Goal: Register for event/course

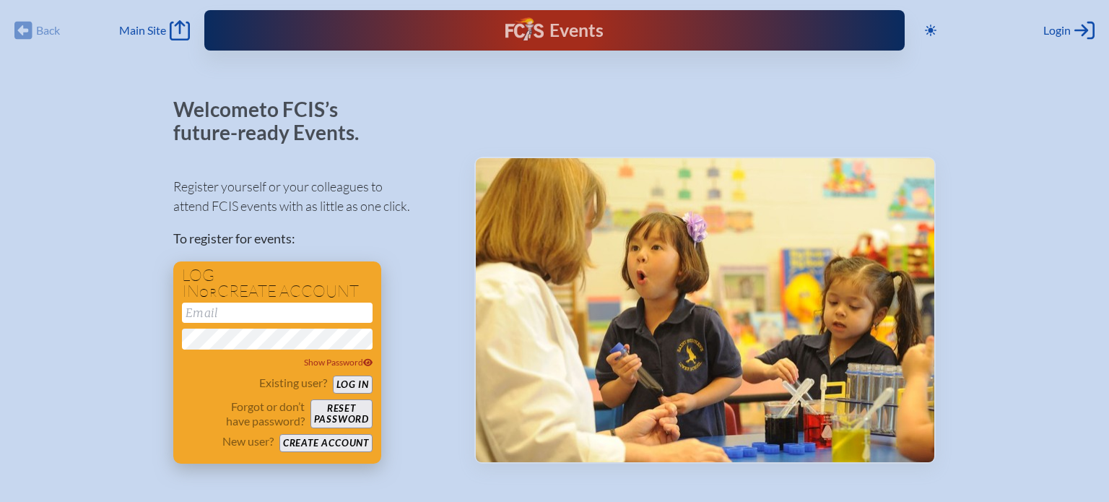
click at [308, 448] on button "Create account" at bounding box center [326, 443] width 93 height 18
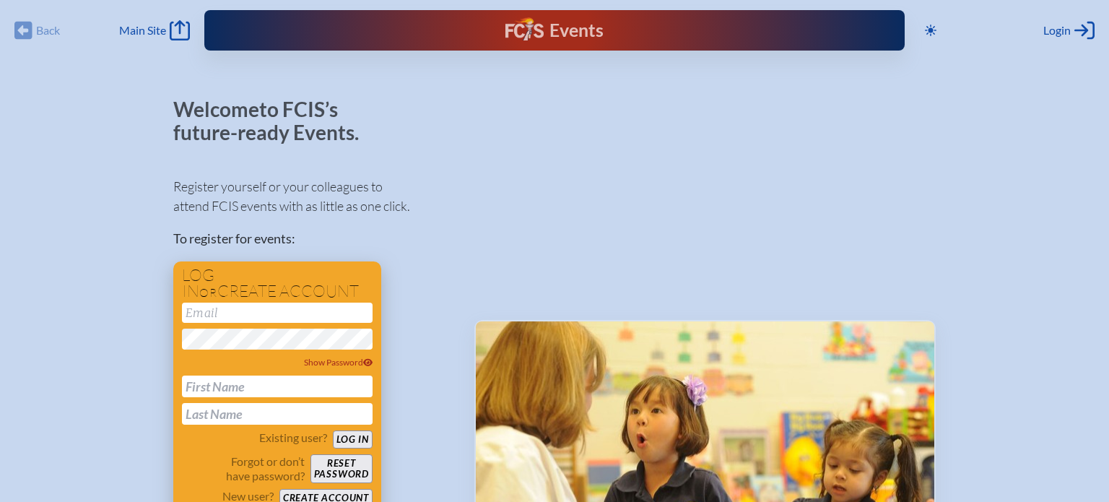
click at [244, 314] on input "email" at bounding box center [277, 313] width 191 height 20
type input "[EMAIL_ADDRESS][DOMAIN_NAME]"
click at [321, 365] on span "Show Password" at bounding box center [338, 362] width 69 height 11
click at [130, 365] on div "Welcome to FCIS’s future-ready Events. Register yourself or your colleagues to …" at bounding box center [554, 436] width 1063 height 677
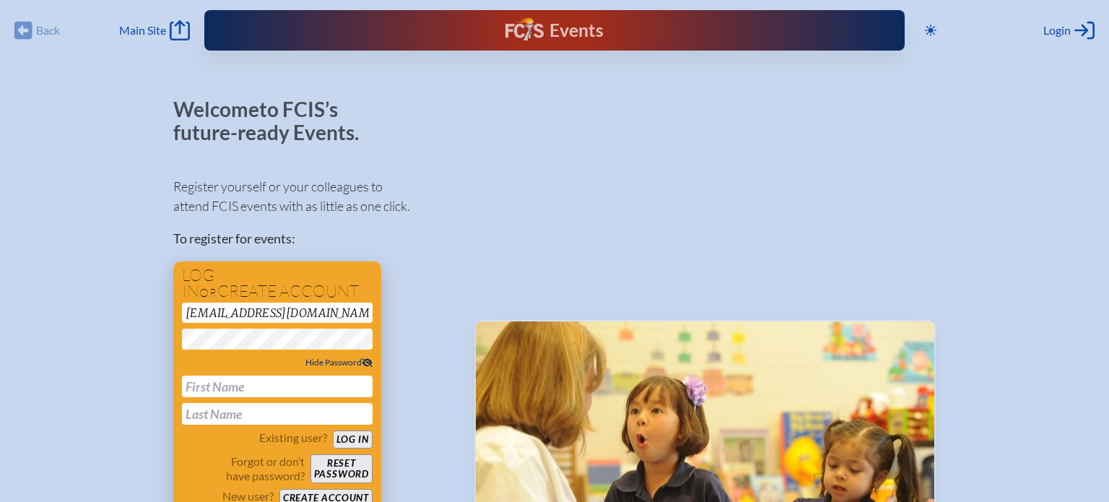
click at [205, 388] on input "text" at bounding box center [277, 387] width 191 height 22
type input "[PERSON_NAME]"
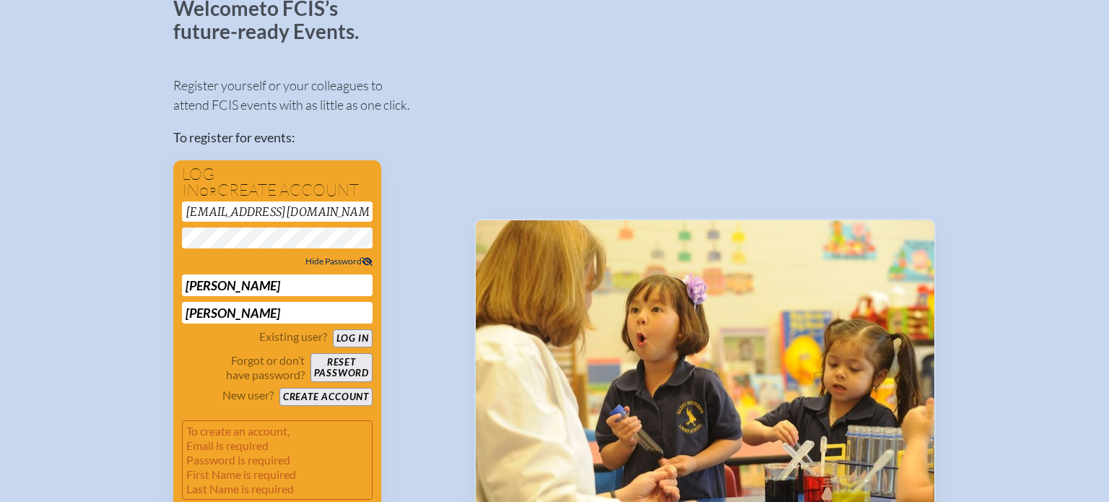
scroll to position [112, 0]
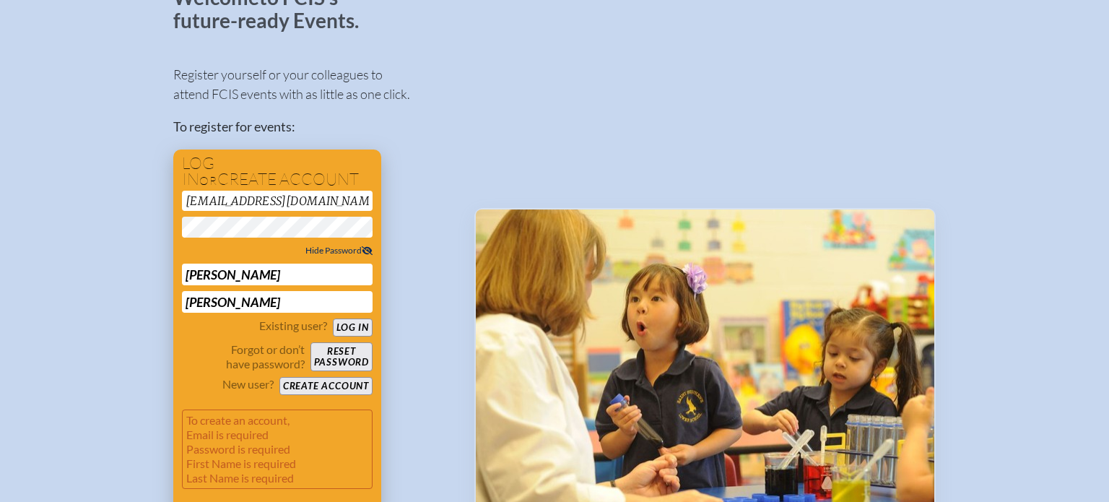
type input "[PERSON_NAME]"
click at [298, 387] on button "Create account" at bounding box center [326, 386] width 93 height 18
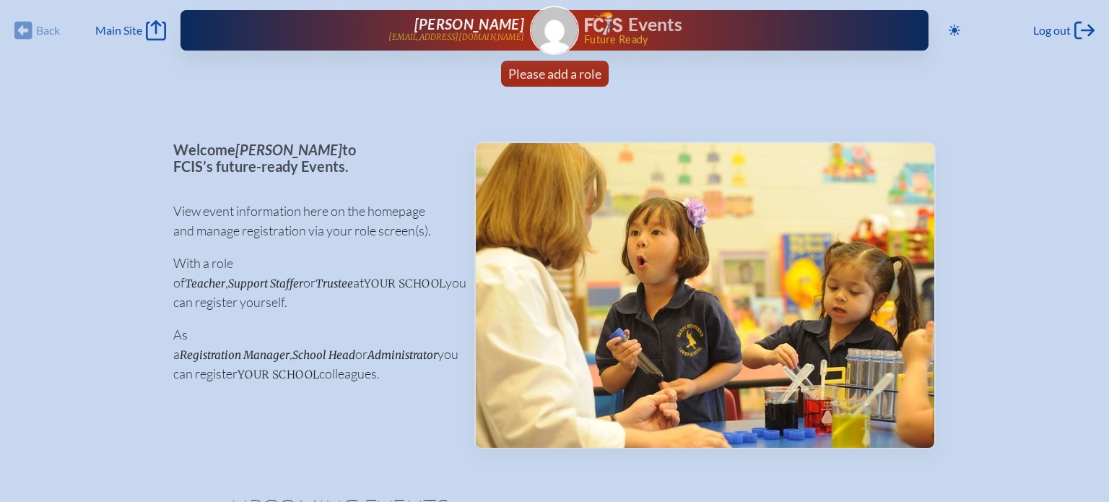
click at [559, 43] on img at bounding box center [555, 30] width 46 height 46
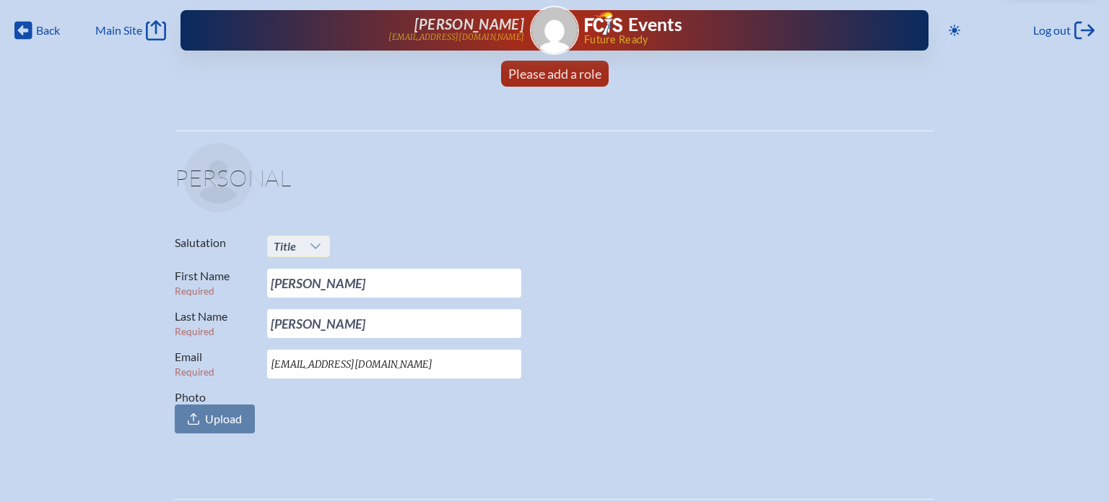
click at [316, 248] on icon at bounding box center [316, 247] width 12 height 12
click at [306, 282] on li "Mr." at bounding box center [297, 273] width 61 height 20
click at [565, 76] on span "Please add a role" at bounding box center [554, 74] width 93 height 16
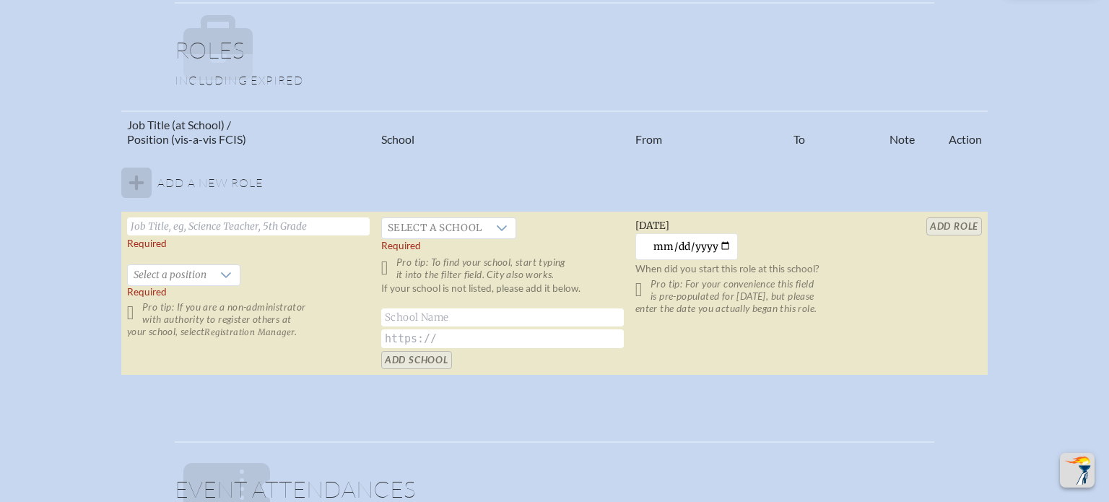
click at [173, 226] on input "text" at bounding box center [248, 226] width 243 height 18
click at [403, 229] on span "Select a school" at bounding box center [435, 228] width 106 height 20
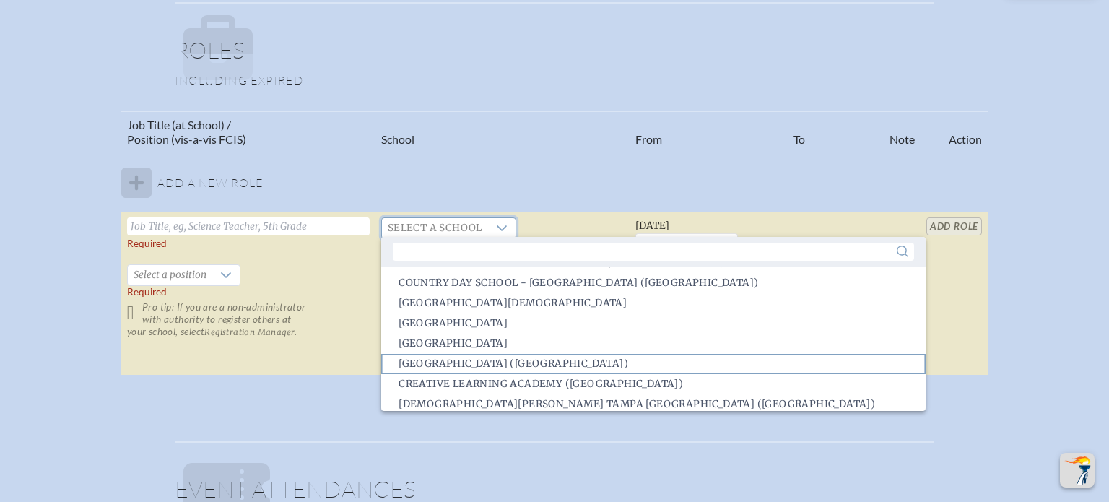
scroll to position [722, 0]
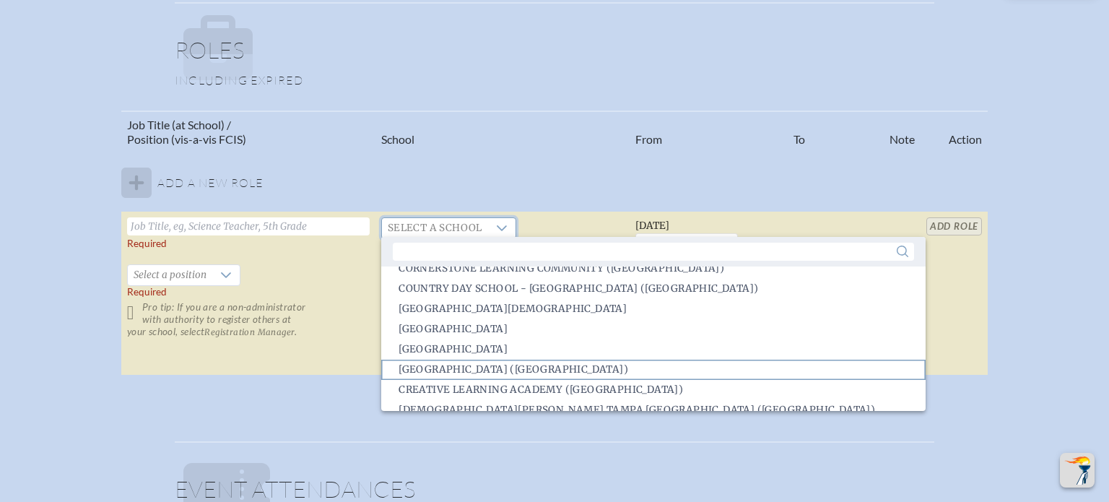
click at [628, 366] on span "Creation Village World School (Kissimmee)" at bounding box center [514, 370] width 230 height 14
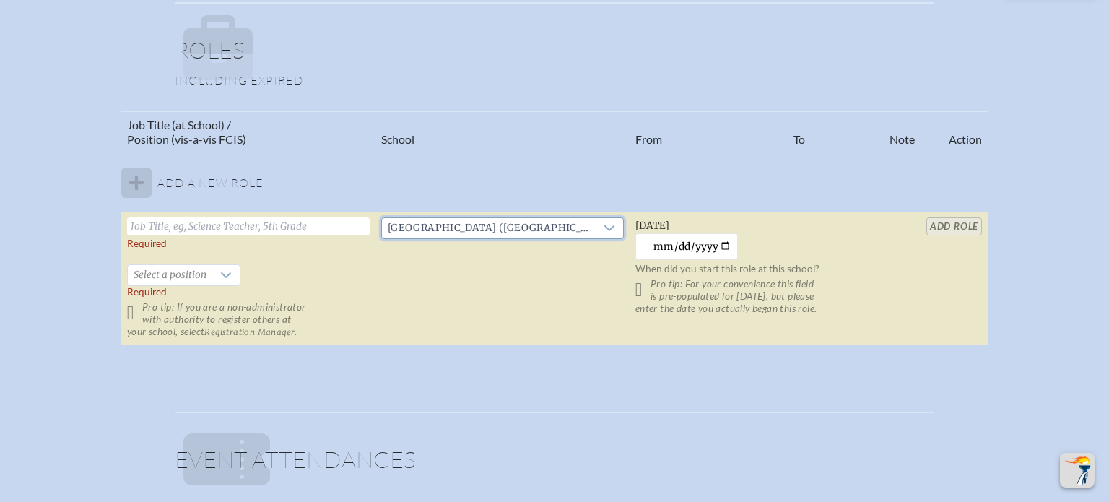
click at [221, 225] on input "text" at bounding box center [248, 226] width 243 height 18
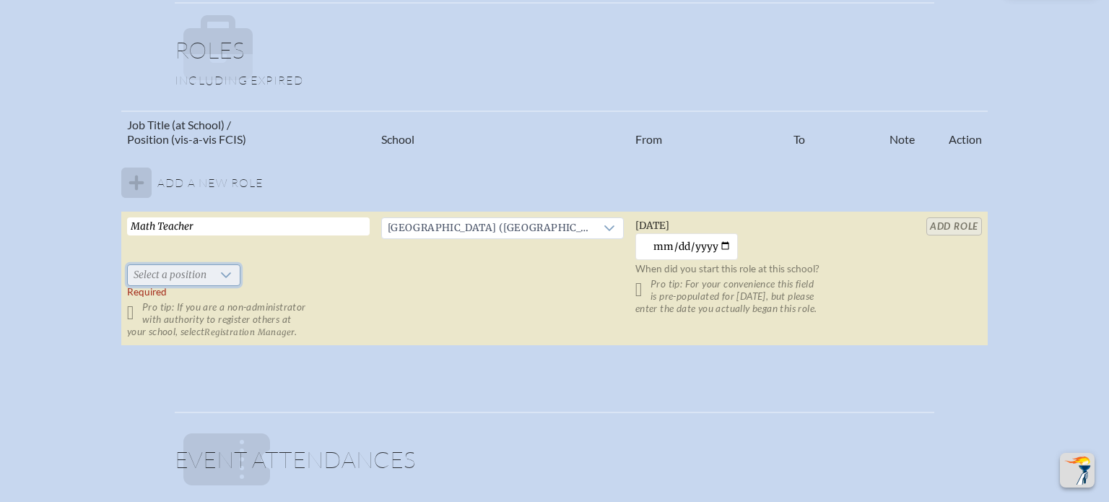
click at [193, 271] on span "Select a position" at bounding box center [170, 275] width 85 height 20
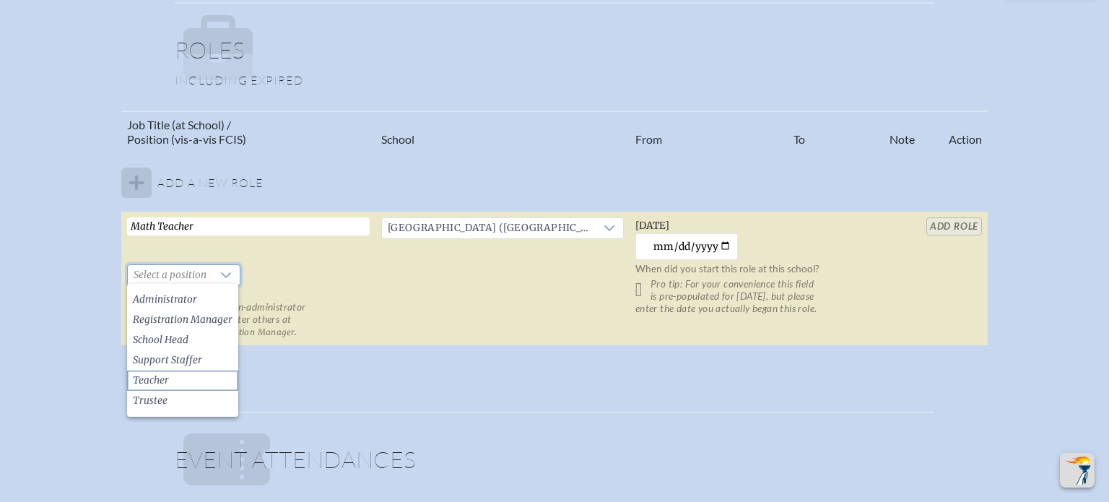
click at [191, 374] on li "Teacher" at bounding box center [182, 381] width 111 height 20
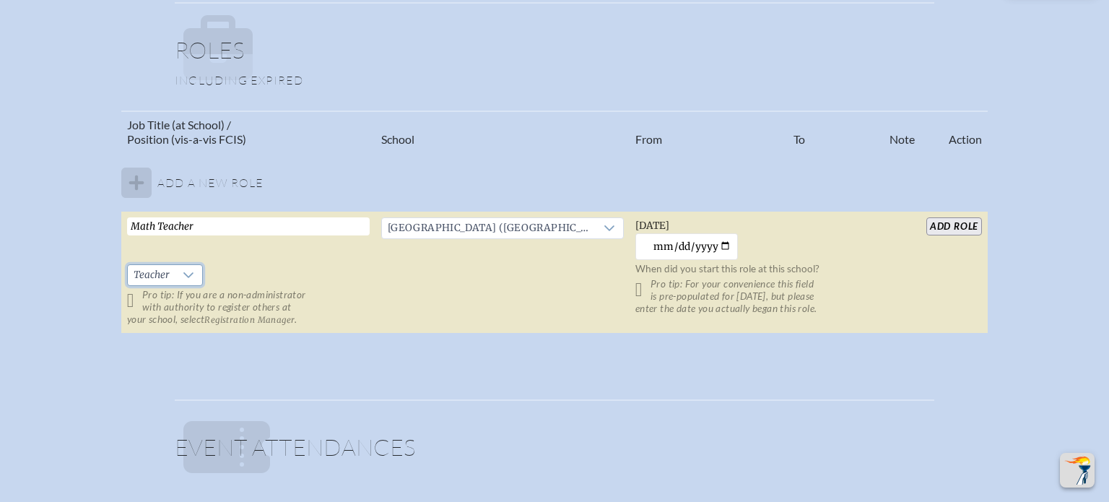
click at [321, 219] on input "Math Teacher" at bounding box center [248, 226] width 243 height 18
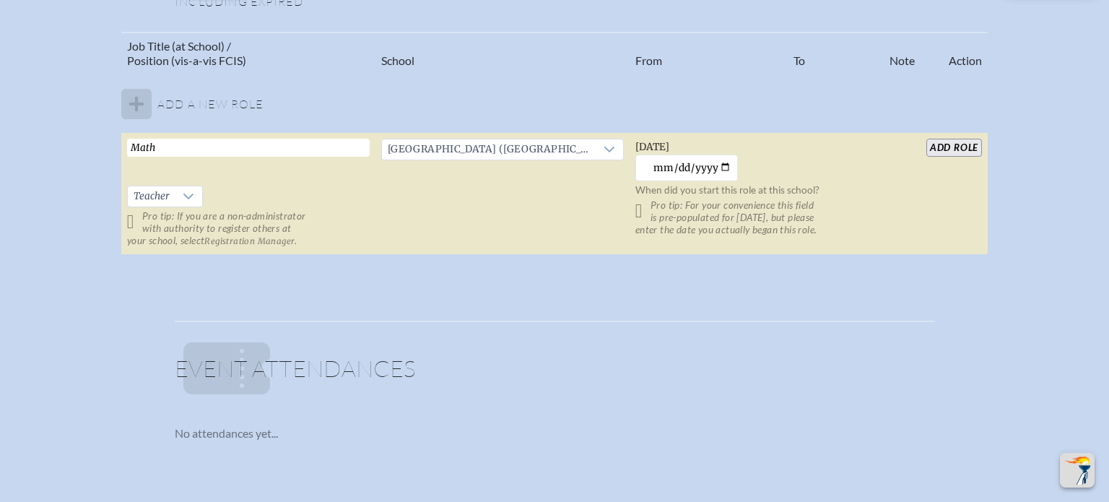
scroll to position [914, 0]
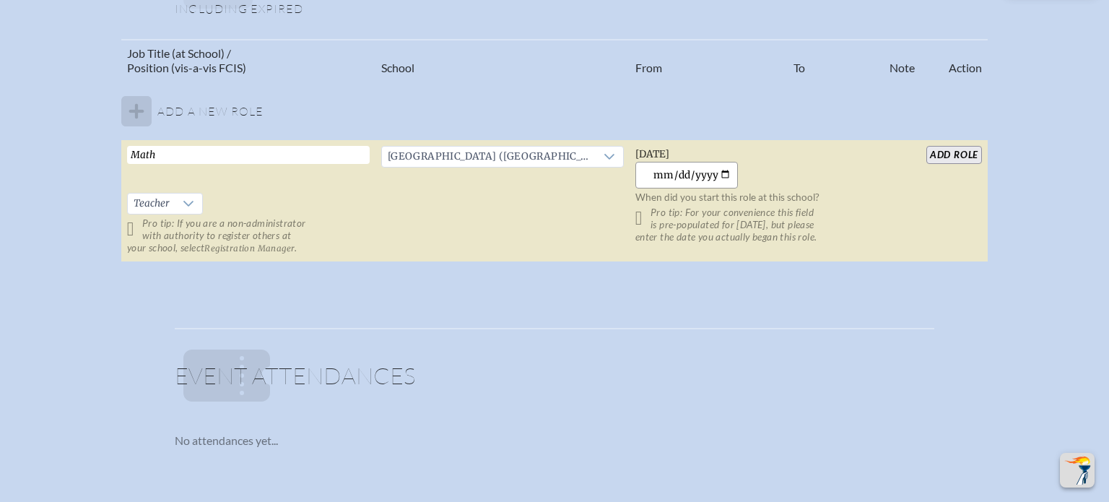
type input "Math"
click at [725, 172] on input "2025-08-17" at bounding box center [687, 175] width 103 height 27
click at [716, 172] on input "2025-02-17" at bounding box center [687, 175] width 103 height 27
click at [683, 173] on input "2024-02-17" at bounding box center [687, 175] width 103 height 27
type input "2024-02-01"
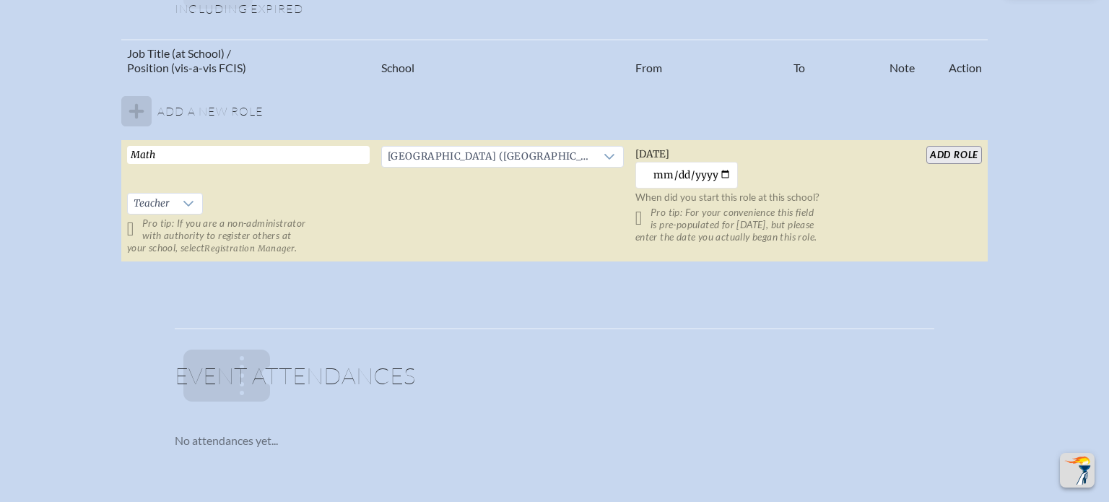
click at [953, 152] on input "add Role" at bounding box center [955, 155] width 56 height 18
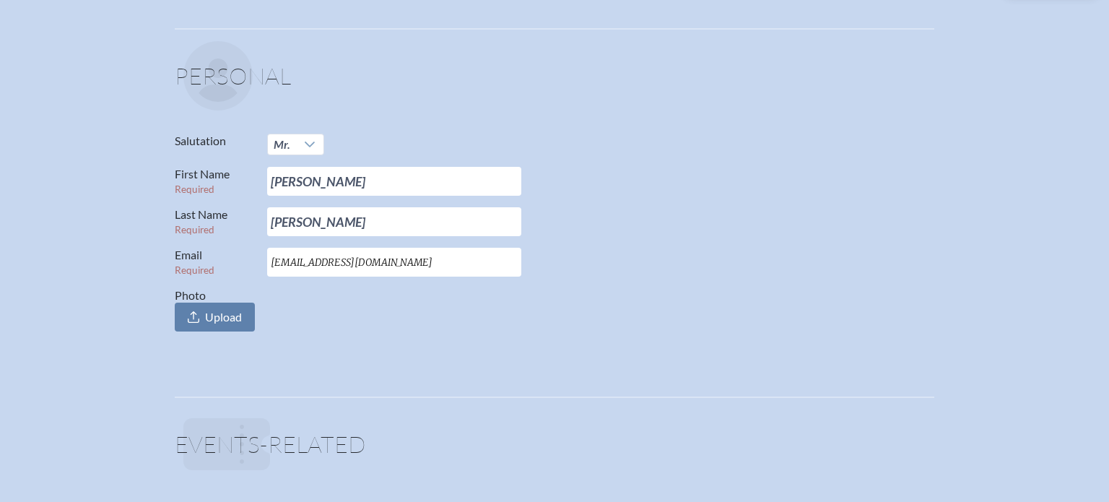
scroll to position [0, 0]
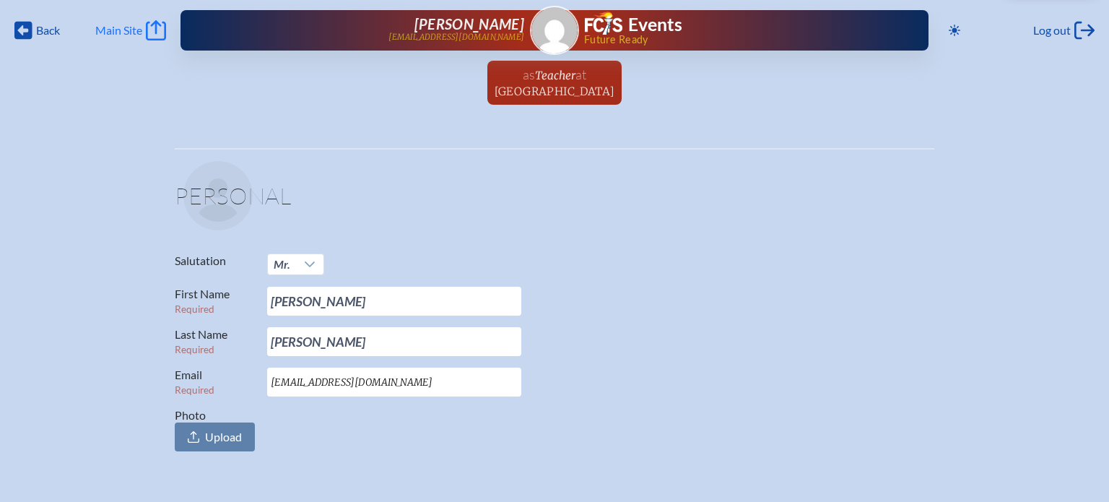
click at [112, 38] on link "Main Site Main Site" at bounding box center [130, 30] width 71 height 20
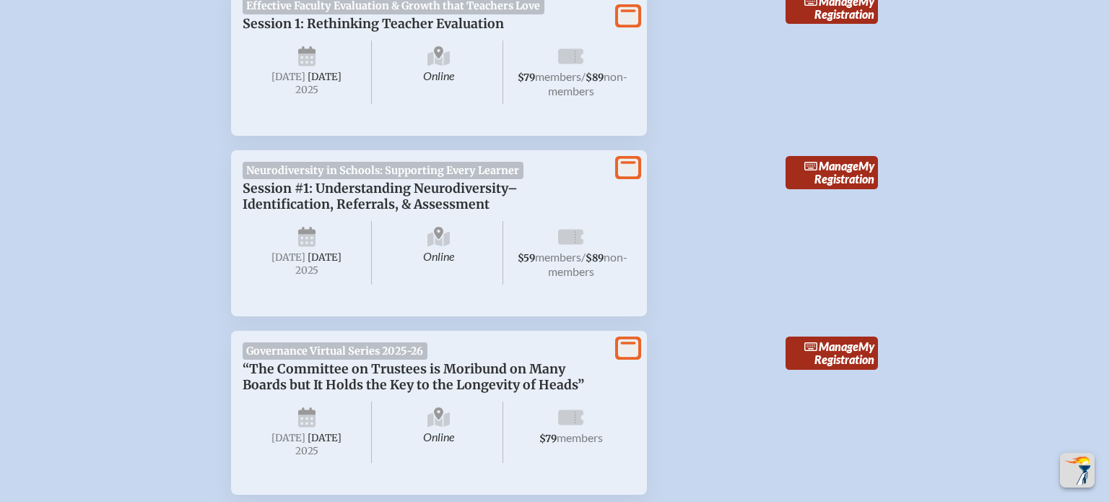
scroll to position [789, 0]
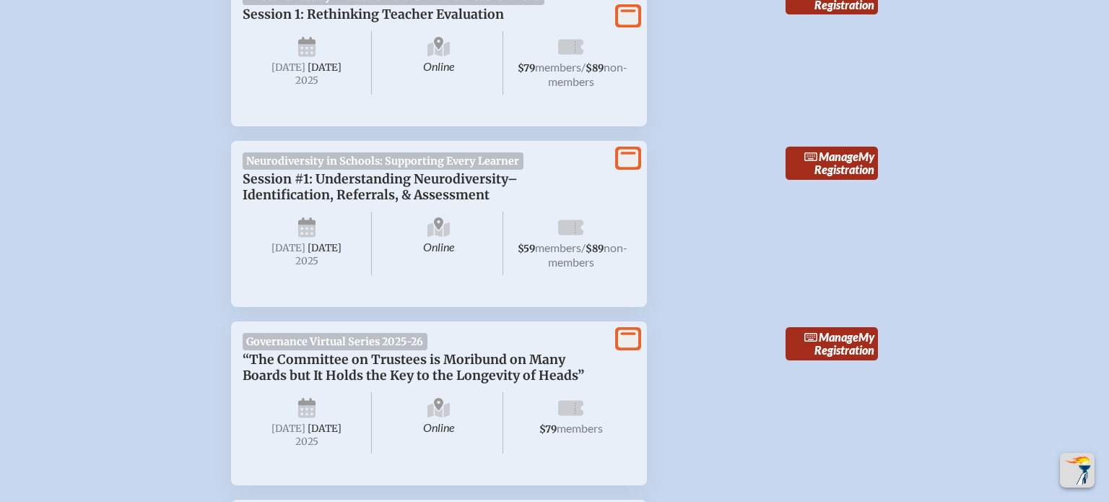
click at [449, 178] on p "Session #1: Understanding Neurodiversity–Identification, Referrals, & Assessment" at bounding box center [425, 187] width 364 height 32
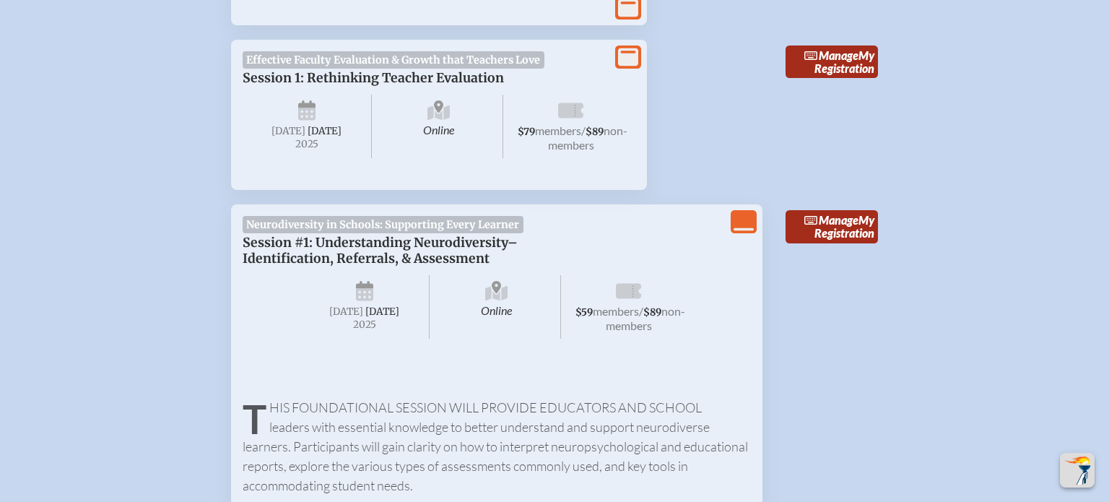
scroll to position [726, 0]
click at [626, 294] on icon at bounding box center [628, 290] width 25 height 15
click at [844, 223] on link "Manage My Registration" at bounding box center [832, 225] width 92 height 33
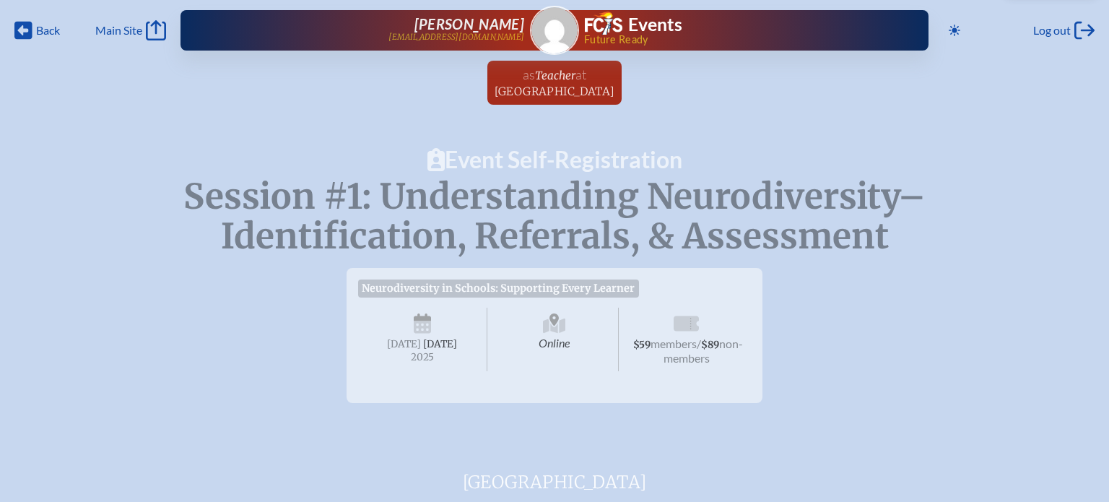
click at [673, 340] on span "members" at bounding box center [674, 344] width 46 height 14
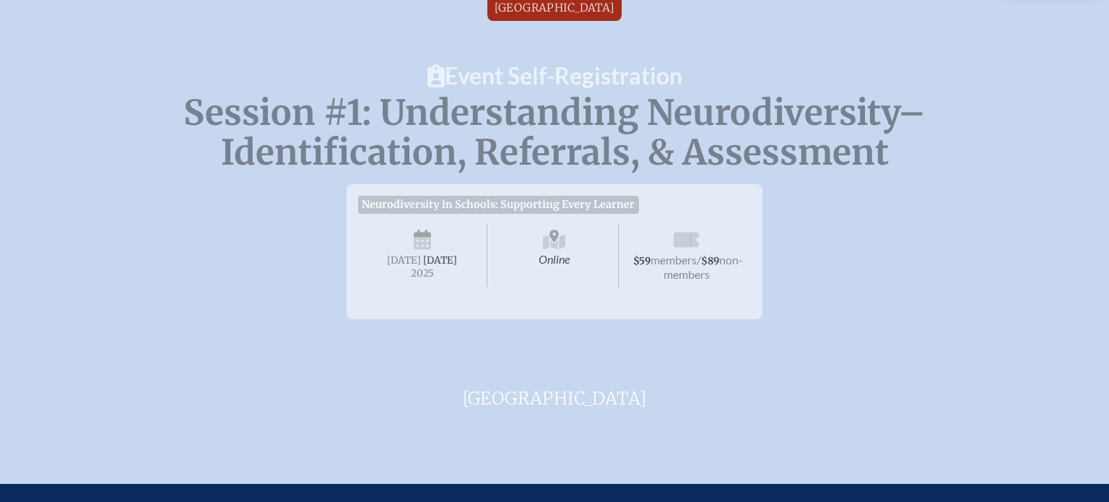
scroll to position [84, 0]
click at [541, 390] on h2 "Creation Village World School" at bounding box center [555, 394] width 462 height 35
click at [423, 267] on span "September 17th" at bounding box center [440, 260] width 34 height 12
click at [537, 75] on h1 "Event Self-Registration" at bounding box center [554, 75] width 1109 height 23
click at [410, 74] on h1 "Event Self-Registration" at bounding box center [554, 75] width 1109 height 23
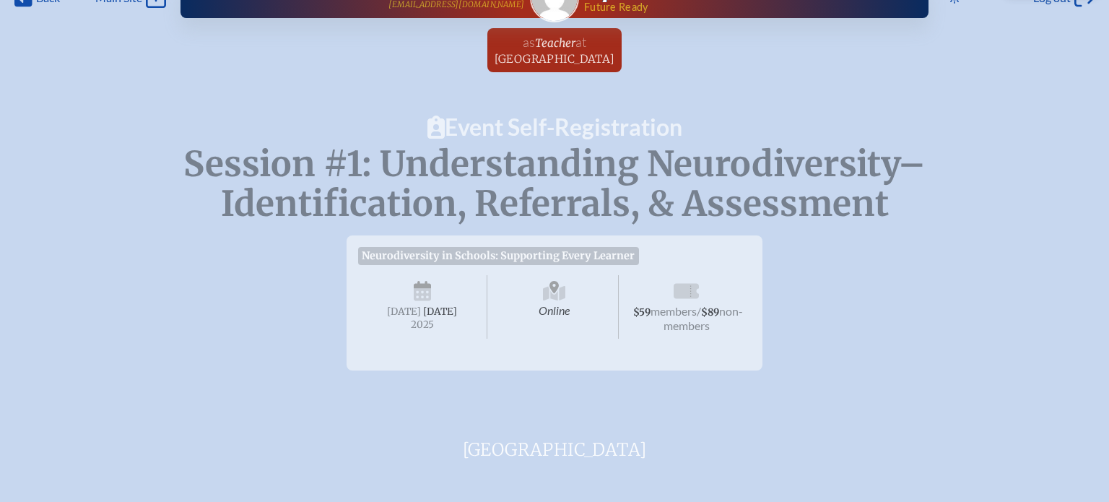
scroll to position [0, 0]
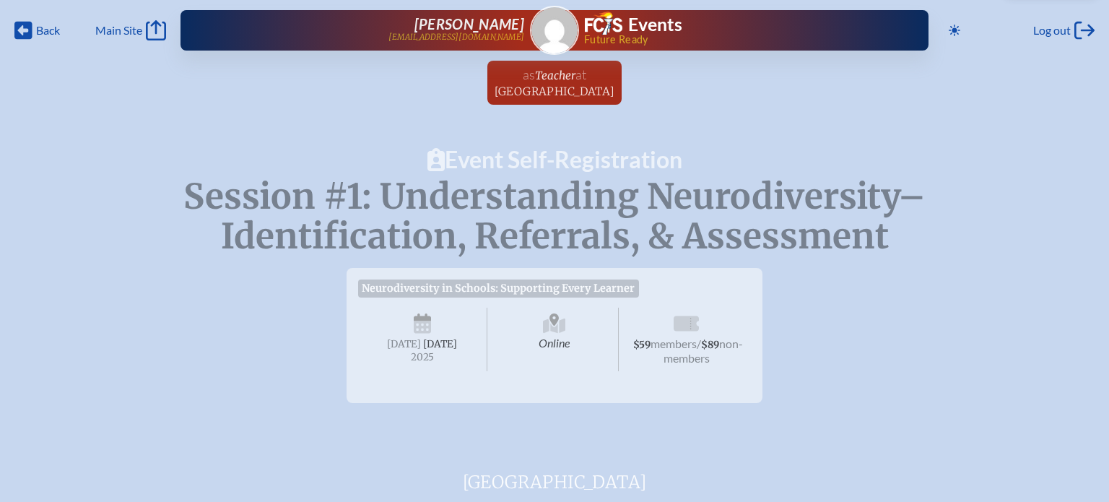
click at [530, 175] on div "Event Self-Registration Session #1: Understanding Neurodiversity–Identification…" at bounding box center [554, 321] width 1109 height 347
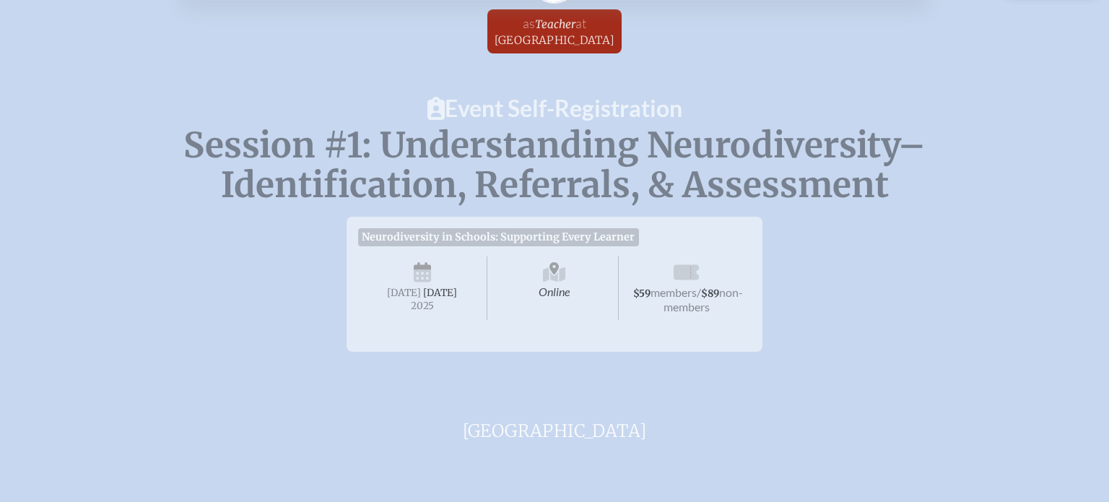
scroll to position [53, 0]
click at [689, 272] on icon at bounding box center [686, 269] width 25 height 15
click at [548, 280] on icon at bounding box center [554, 271] width 23 height 23
click at [424, 297] on span "September 17th" at bounding box center [440, 291] width 34 height 12
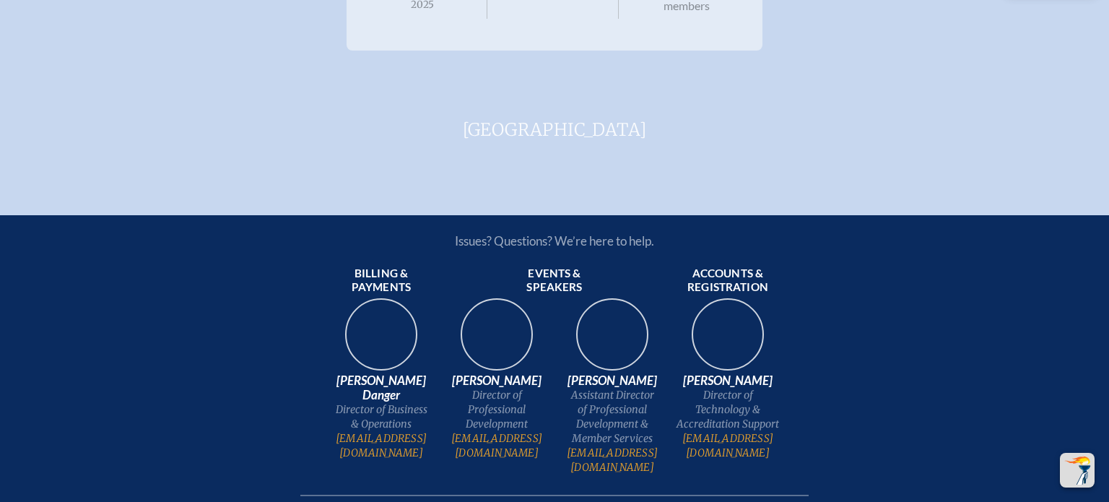
scroll to position [0, 0]
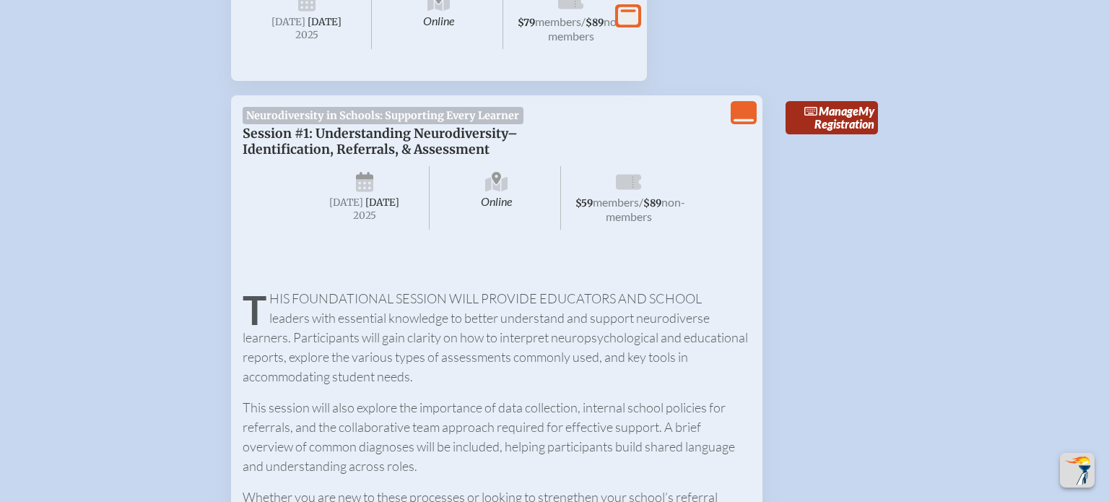
scroll to position [831, 0]
click at [745, 110] on icon "View Less" at bounding box center [744, 115] width 20 height 20
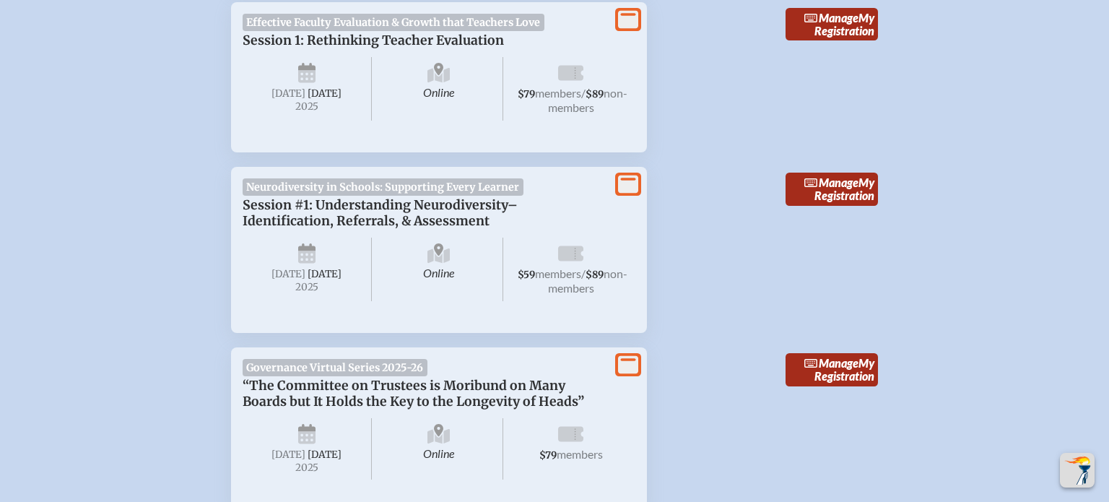
scroll to position [754, 0]
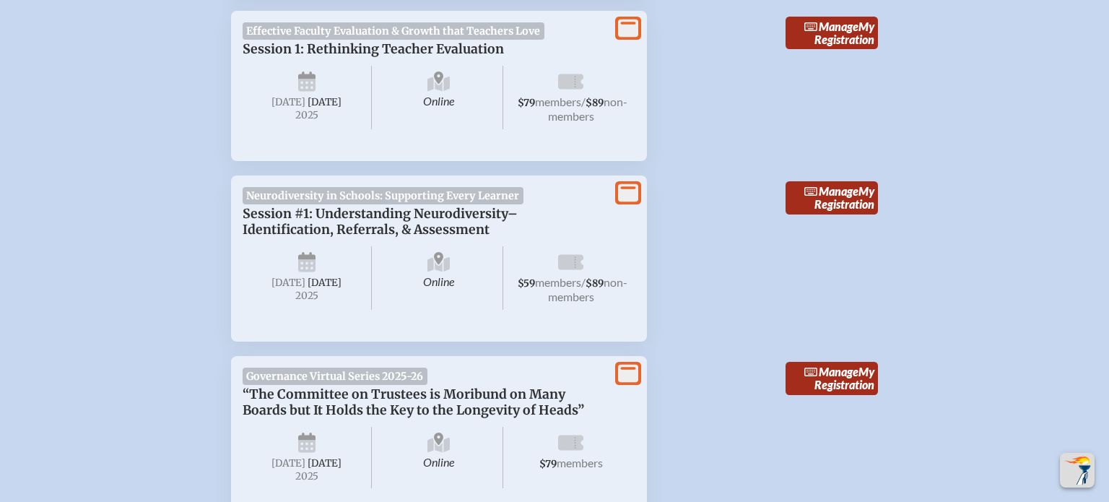
click at [437, 206] on p "Session #1: Understanding Neurodiversity–Identification, Referrals, & Assessment" at bounding box center [425, 222] width 364 height 32
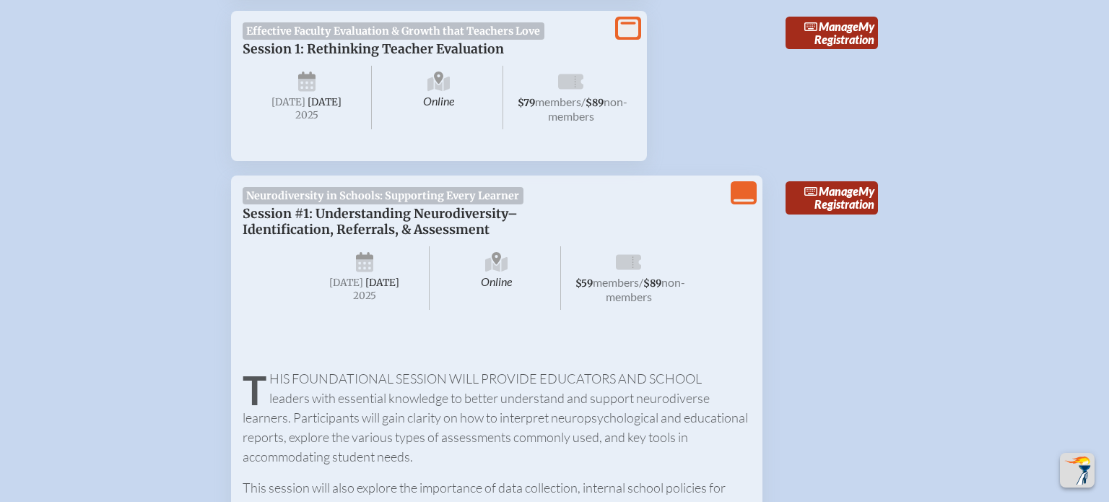
click at [616, 285] on span "members" at bounding box center [616, 282] width 46 height 14
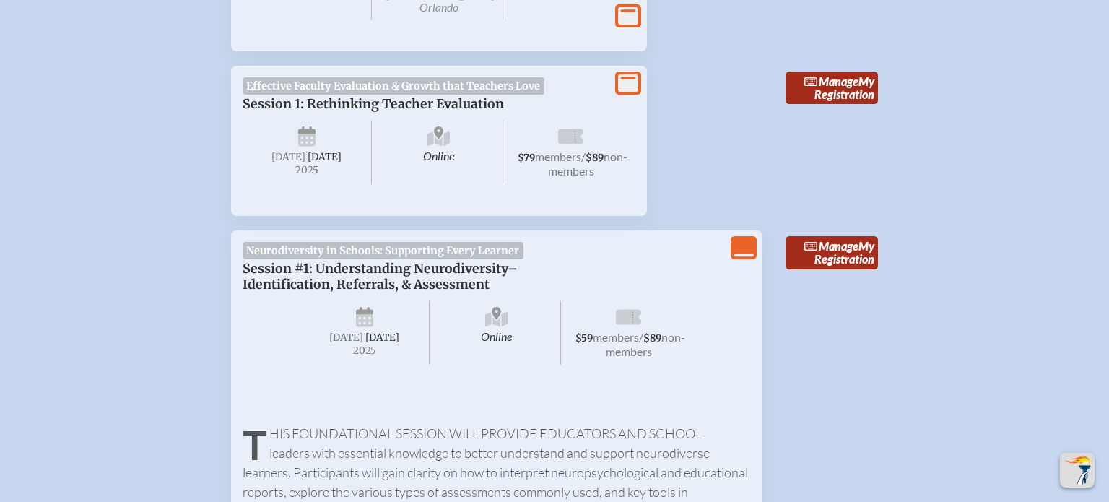
scroll to position [681, 0]
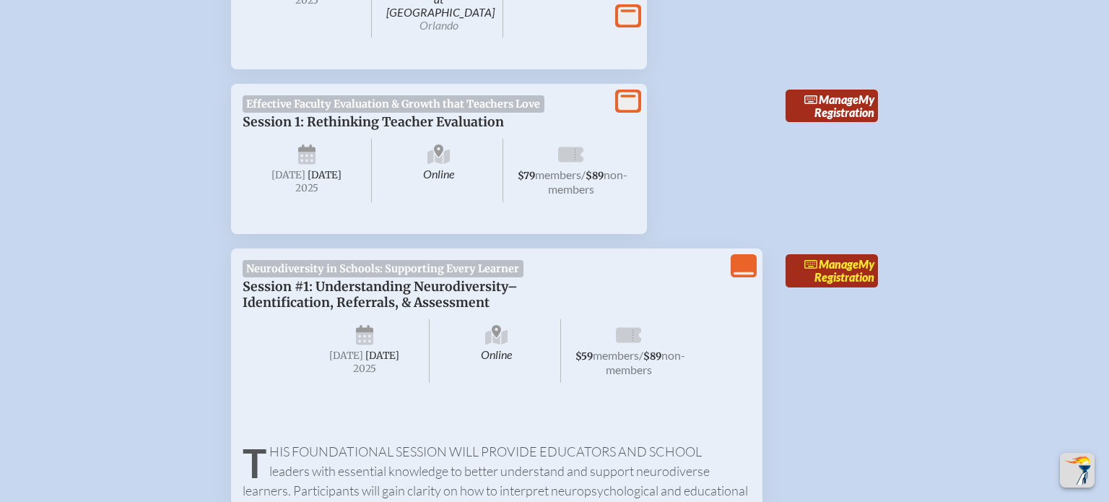
click at [841, 263] on span "Manage" at bounding box center [832, 264] width 54 height 14
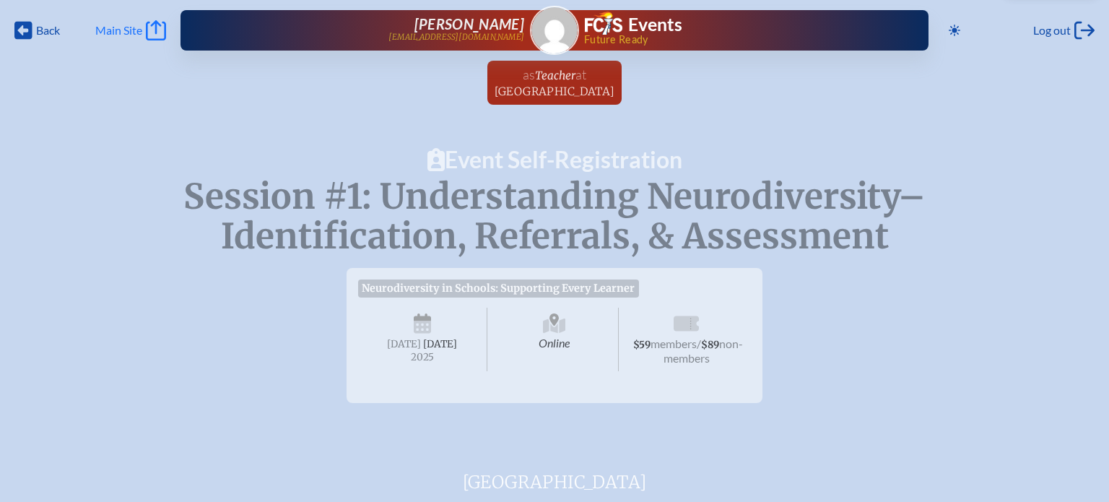
click at [124, 28] on span "Main Site" at bounding box center [118, 30] width 47 height 14
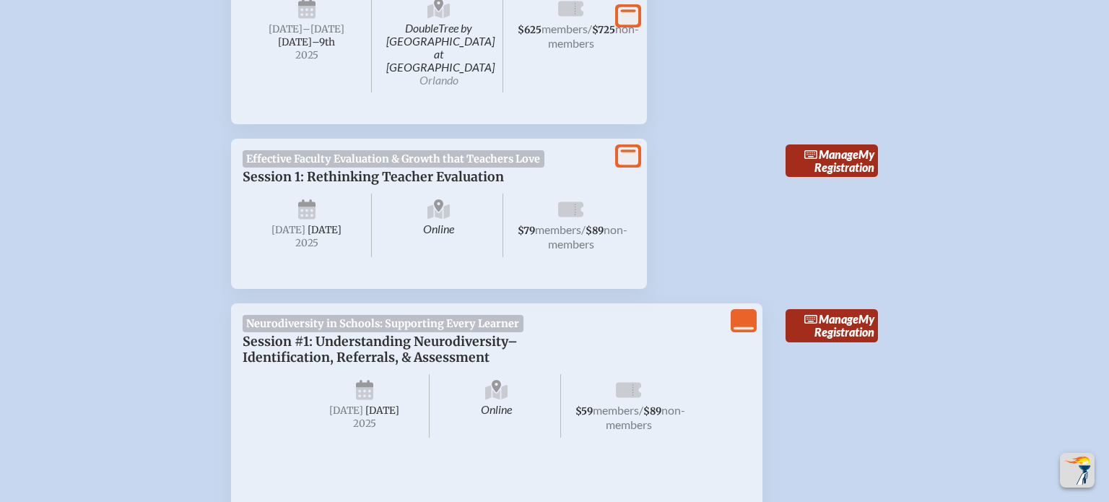
scroll to position [630, 0]
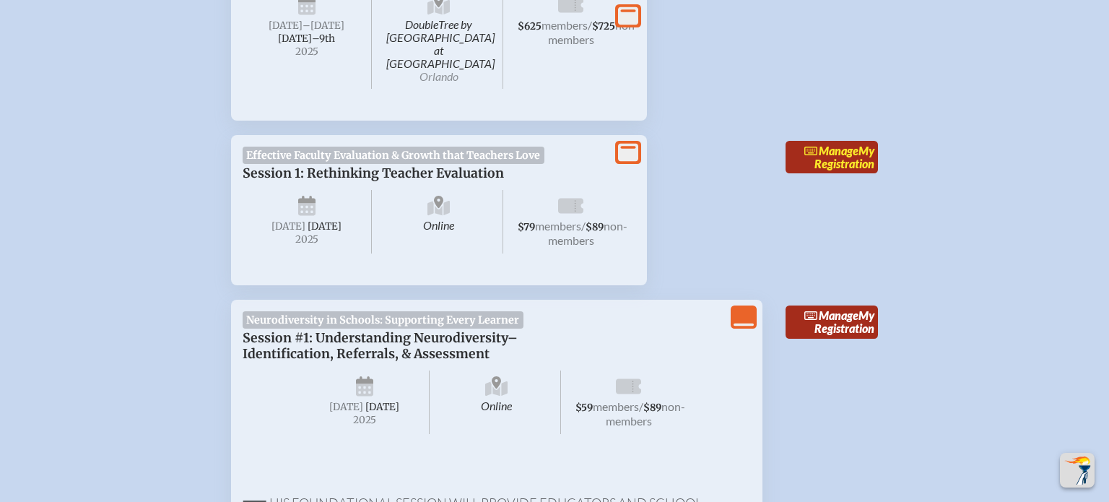
click at [849, 144] on link "Manage My Registration" at bounding box center [832, 157] width 92 height 33
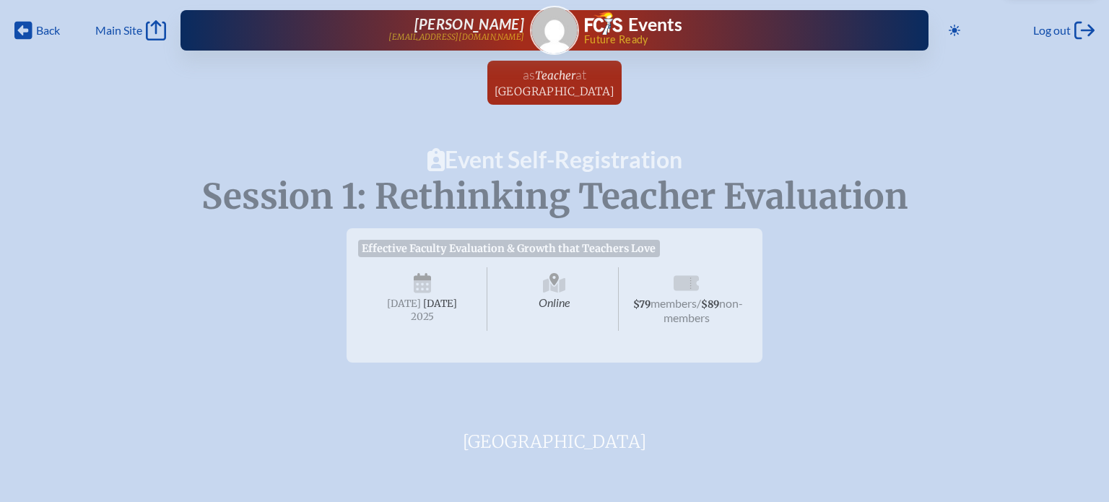
click at [418, 264] on div "Online Tuesday , September 16th , 2025 $79 members / $89 non-members" at bounding box center [554, 298] width 393 height 78
click at [421, 306] on span "[DATE]" at bounding box center [404, 304] width 34 height 12
click at [546, 301] on span "Online" at bounding box center [554, 299] width 129 height 64
click at [651, 299] on span "$79" at bounding box center [641, 304] width 17 height 12
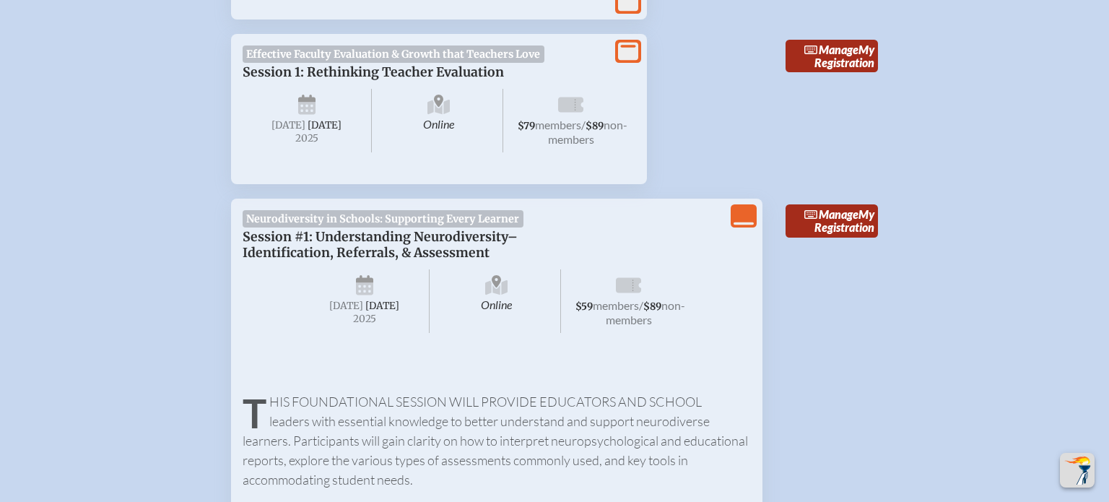
scroll to position [733, 0]
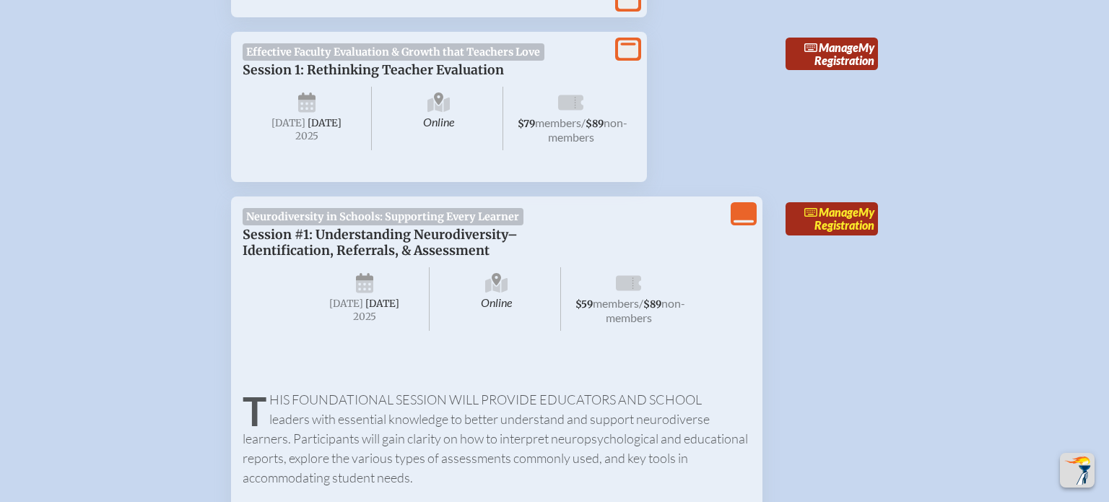
click at [839, 209] on span "Manage" at bounding box center [832, 212] width 54 height 14
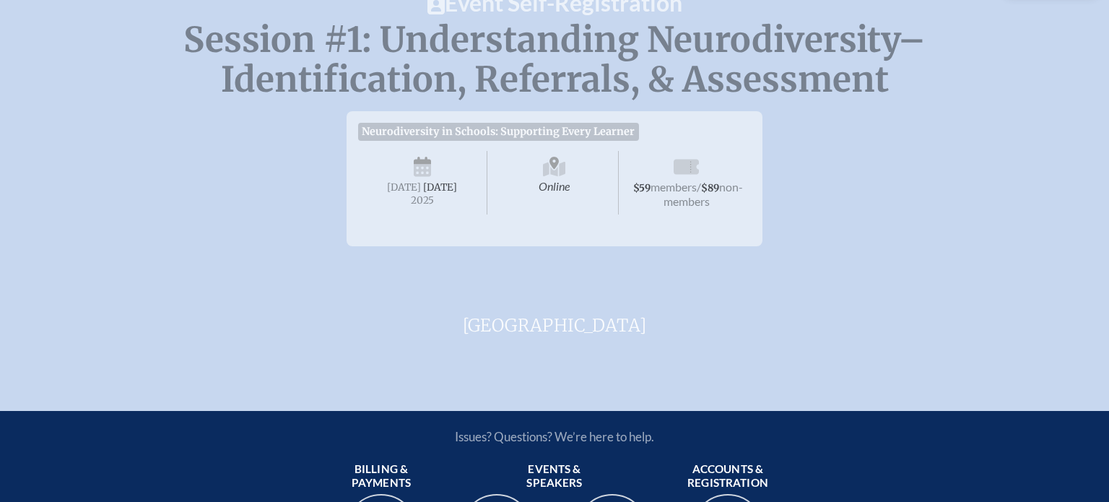
scroll to position [162, 0]
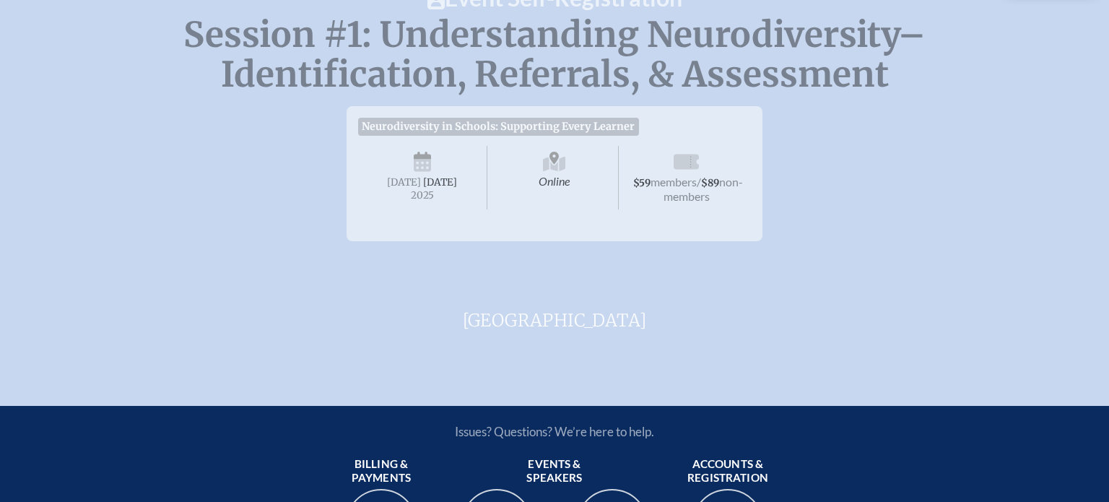
click at [566, 334] on span "[GEOGRAPHIC_DATA]" at bounding box center [555, 319] width 462 height 29
click at [683, 161] on icon at bounding box center [686, 161] width 25 height 15
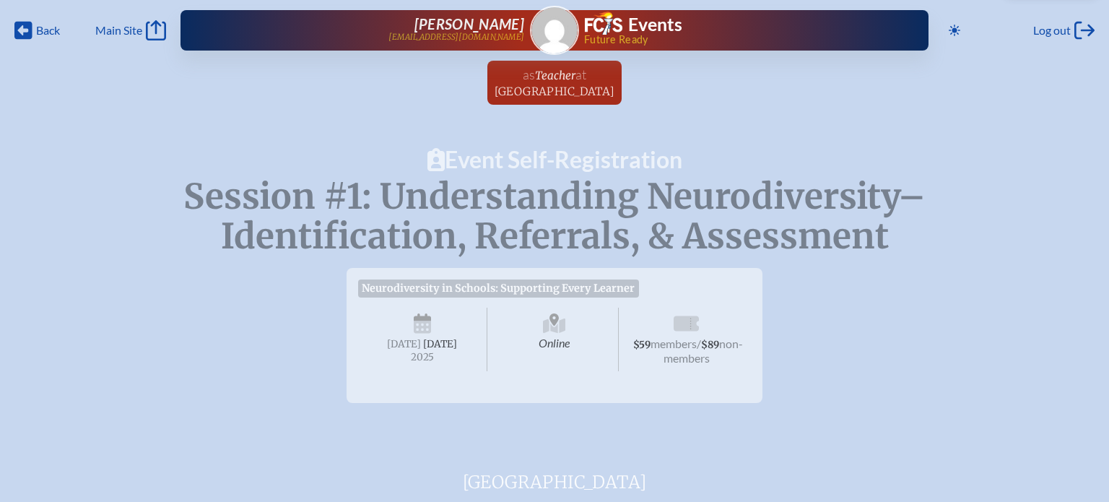
scroll to position [1, 0]
